Goal: Navigation & Orientation: Understand site structure

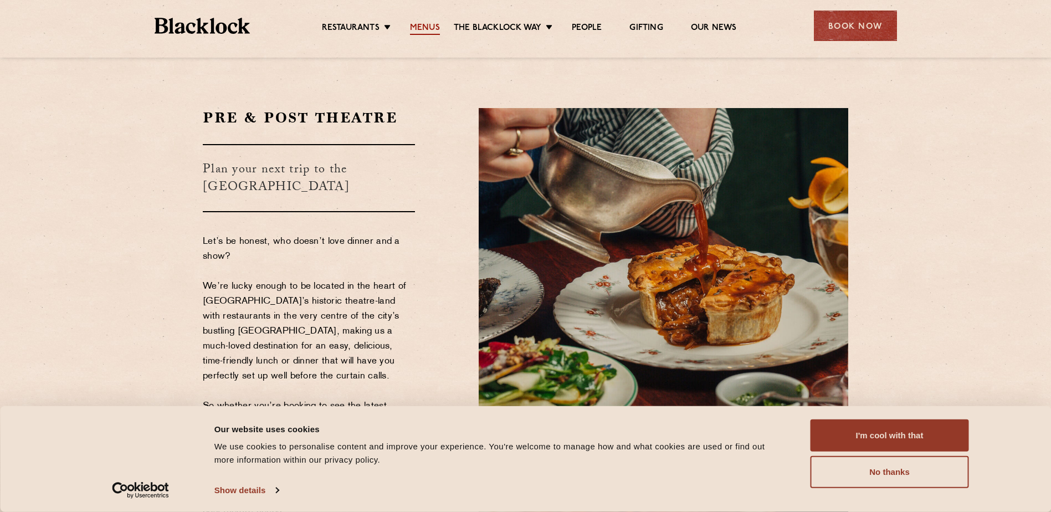
click at [427, 24] on link "Menus" at bounding box center [425, 29] width 30 height 12
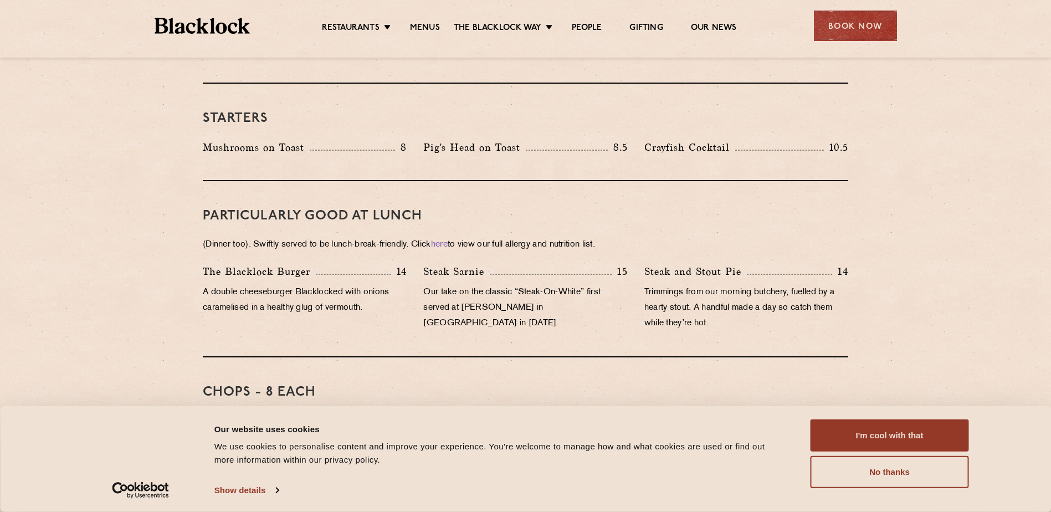
scroll to position [583, 0]
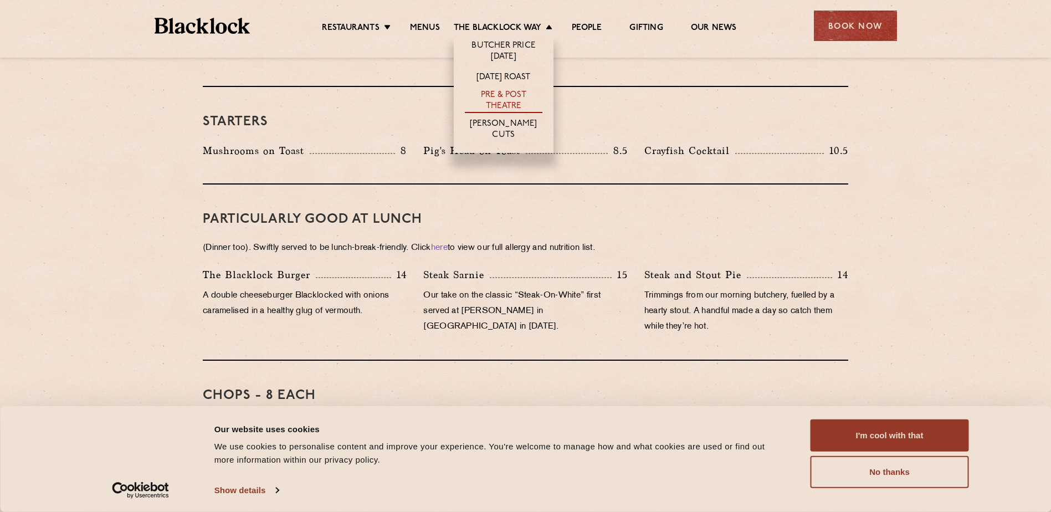
click at [501, 100] on link "Pre & Post Theatre" at bounding box center [504, 101] width 78 height 23
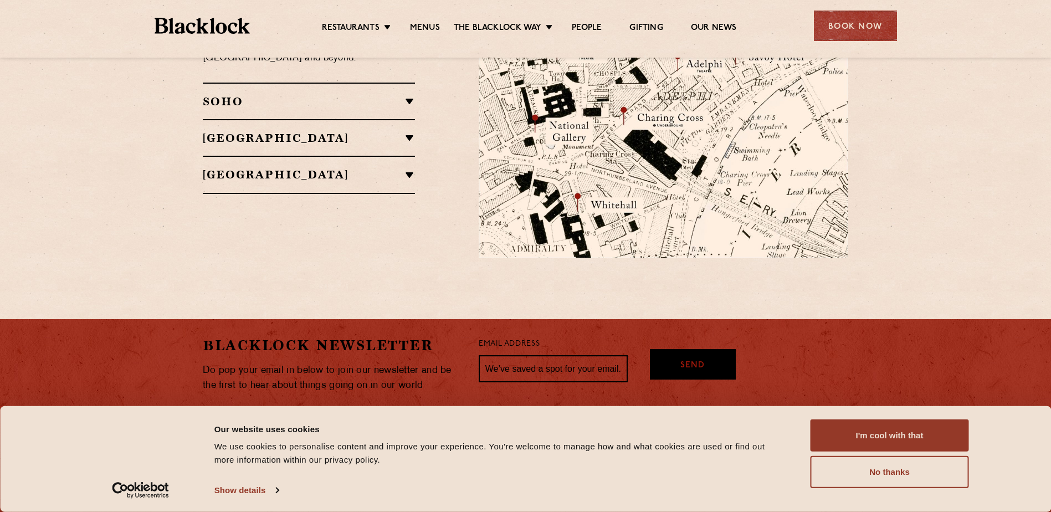
scroll to position [1073, 0]
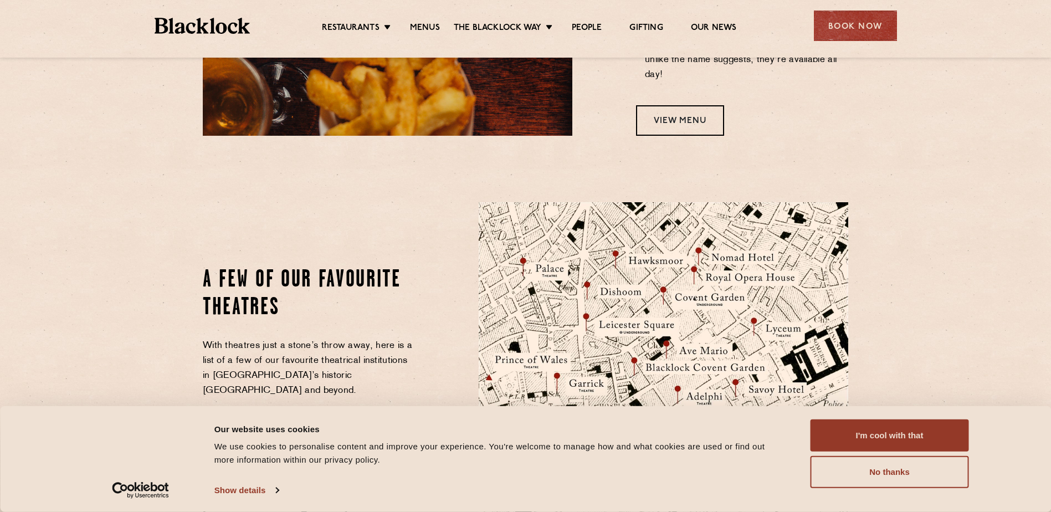
click at [408, 427] on h2 "SOHO" at bounding box center [309, 433] width 212 height 13
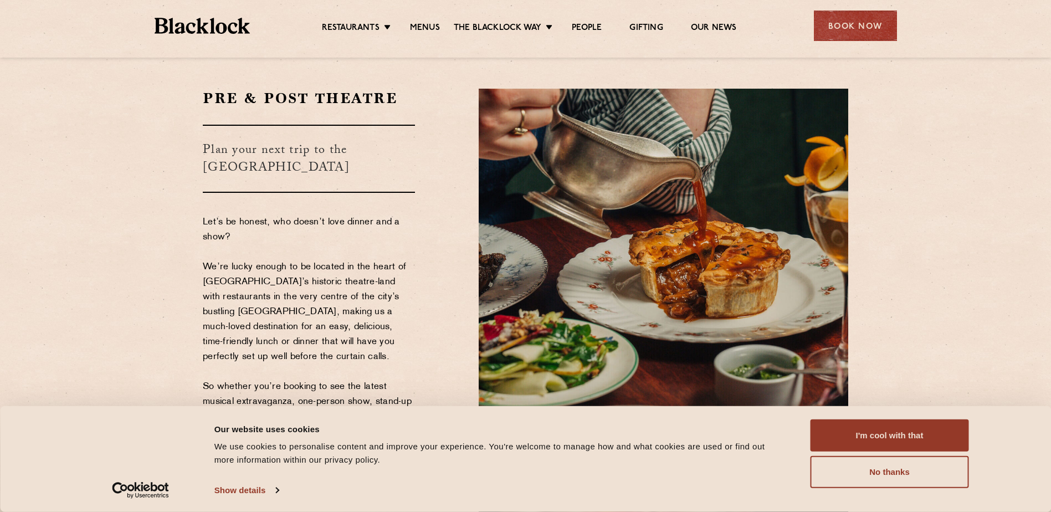
scroll to position [0, 0]
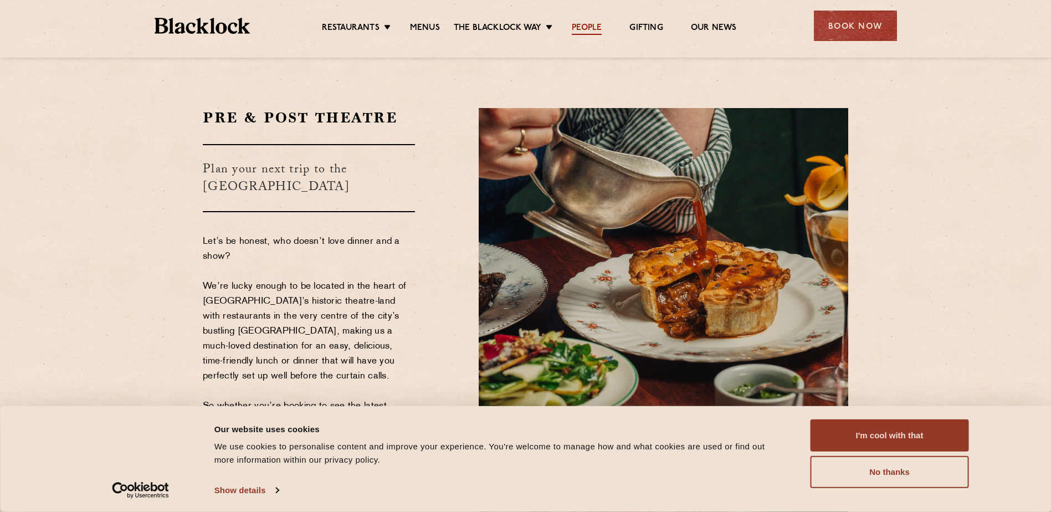
click at [579, 27] on link "People" at bounding box center [587, 29] width 30 height 12
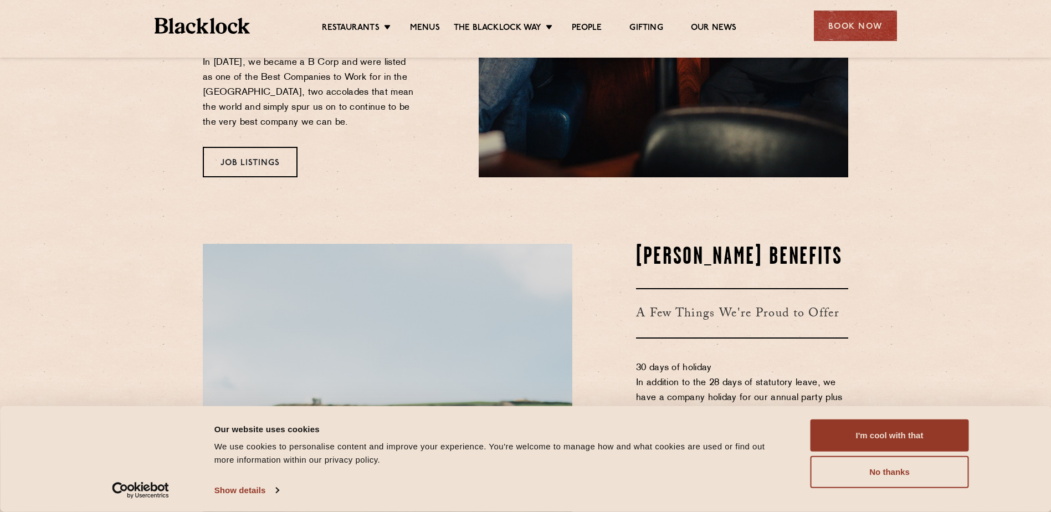
scroll to position [403, 0]
click at [711, 28] on link "Our News" at bounding box center [714, 29] width 46 height 12
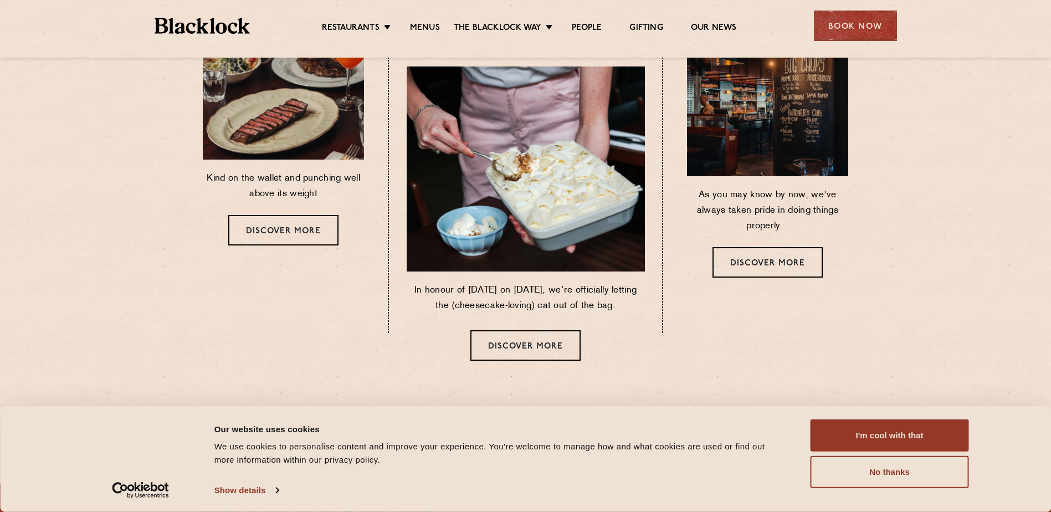
scroll to position [708, 0]
